Goal: Find contact information: Find contact information

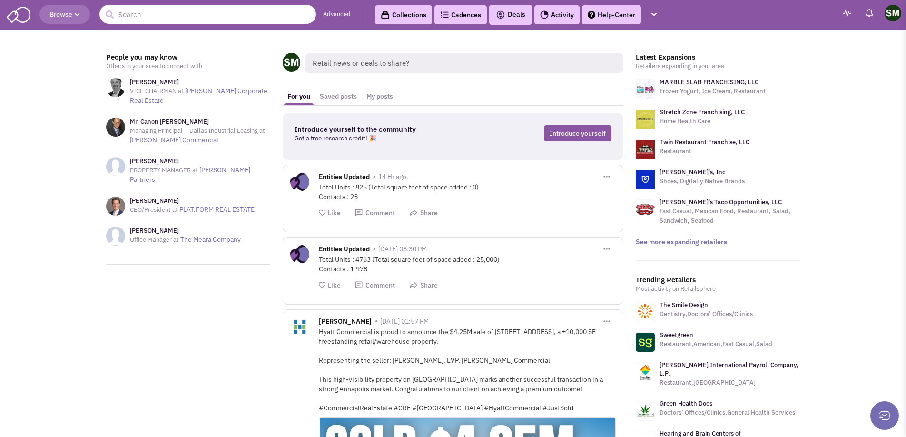
click at [140, 14] on input "text" at bounding box center [207, 14] width 216 height 19
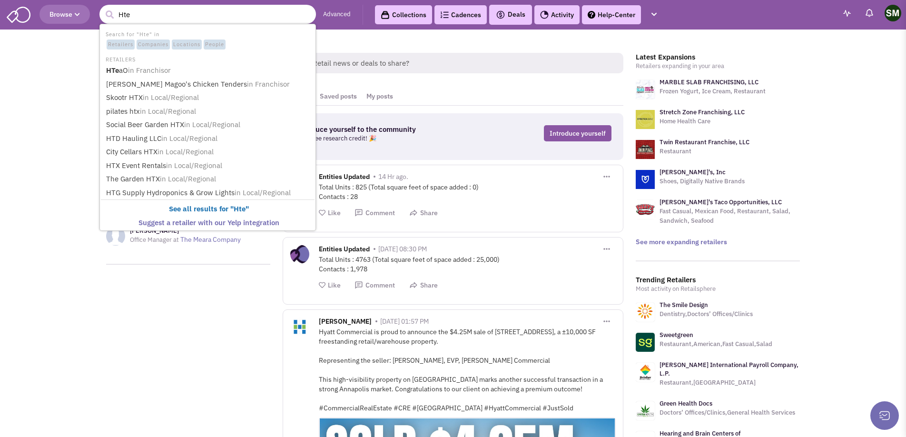
type input "Htea"
click at [144, 72] on span "in Franchisor" at bounding box center [149, 70] width 43 height 9
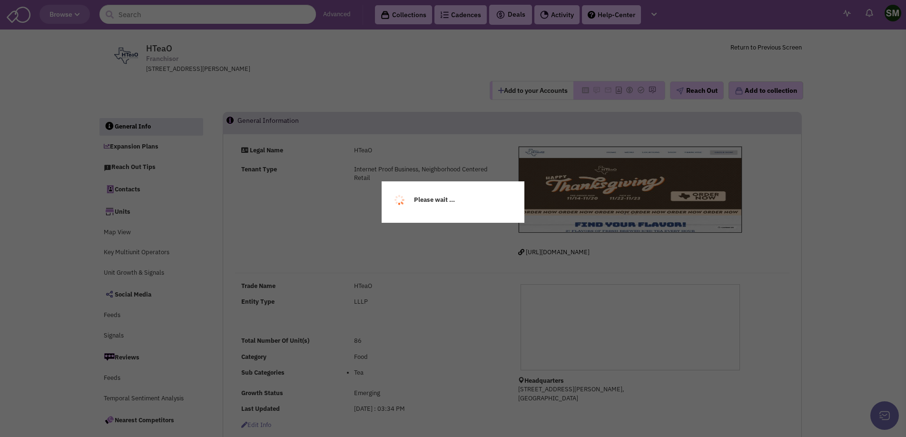
select select
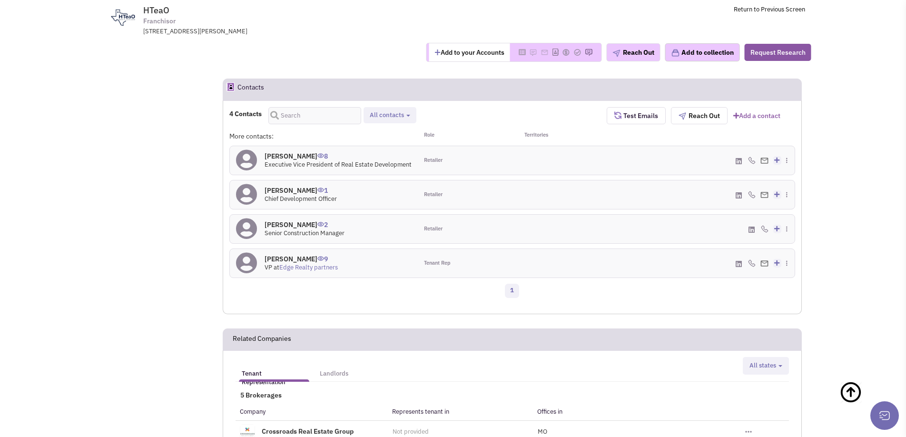
scroll to position [665, 0]
click at [738, 263] on icon at bounding box center [739, 266] width 6 height 7
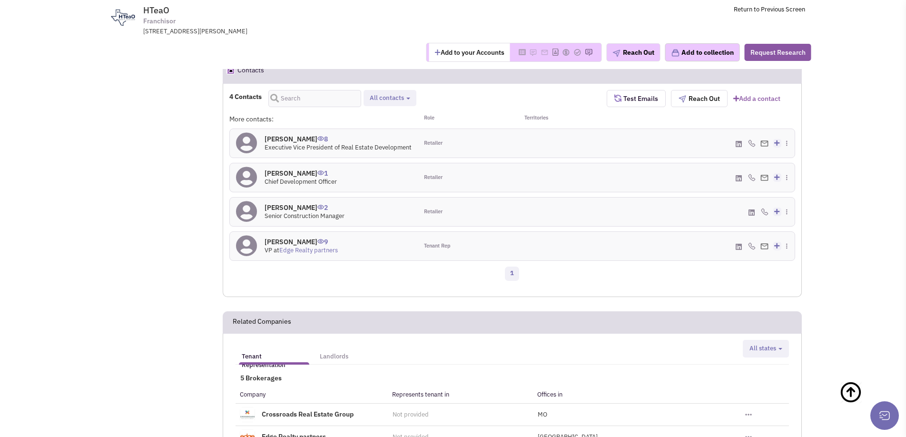
scroll to position [680, 0]
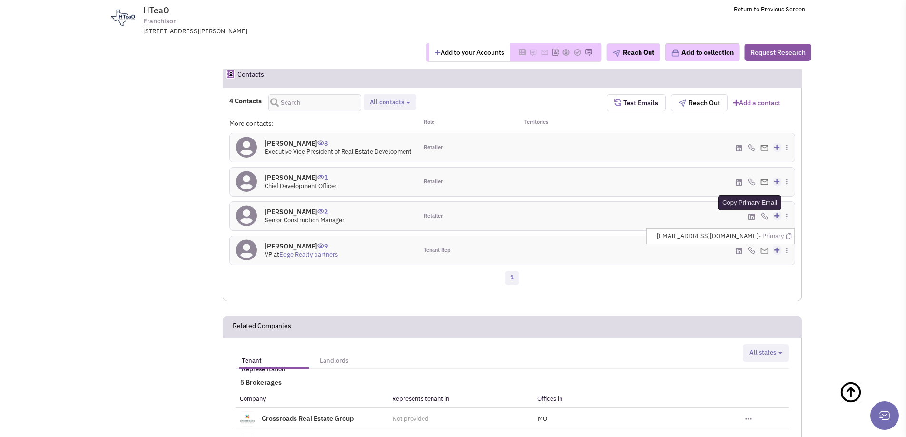
click at [787, 233] on icon at bounding box center [788, 236] width 5 height 6
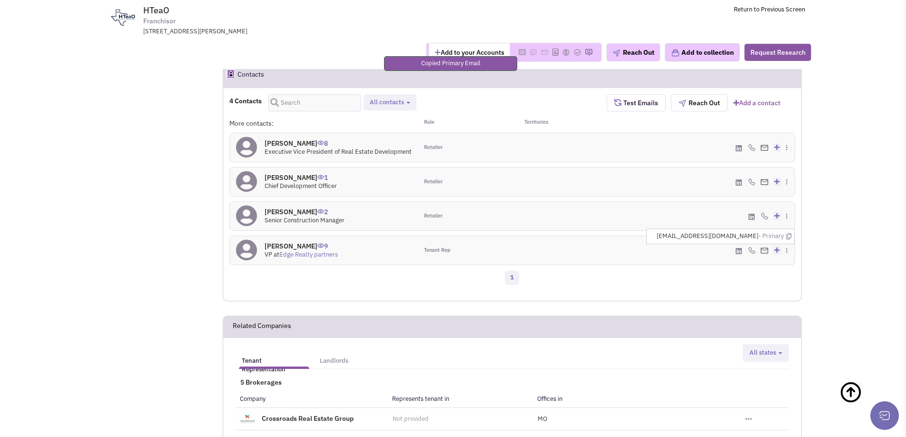
click at [400, 273] on div "4 Contacts Retailer contacts Tenant representatives Site selection decision mak…" at bounding box center [512, 197] width 566 height 207
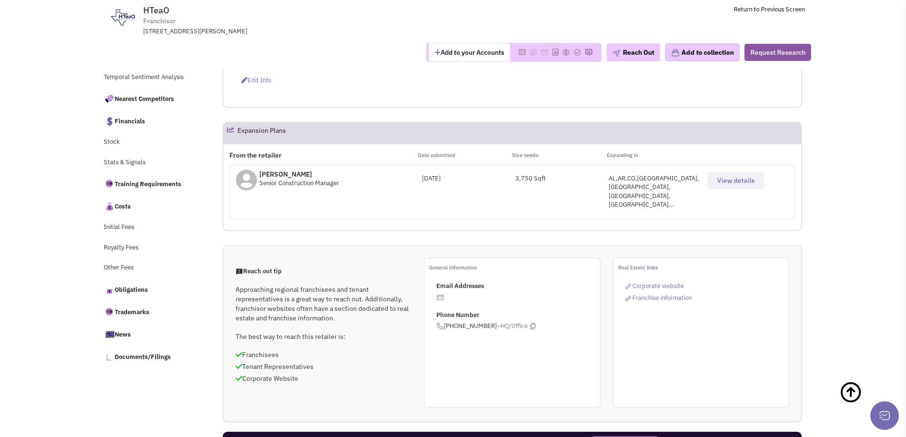
scroll to position [0, 0]
